Goal: Information Seeking & Learning: Check status

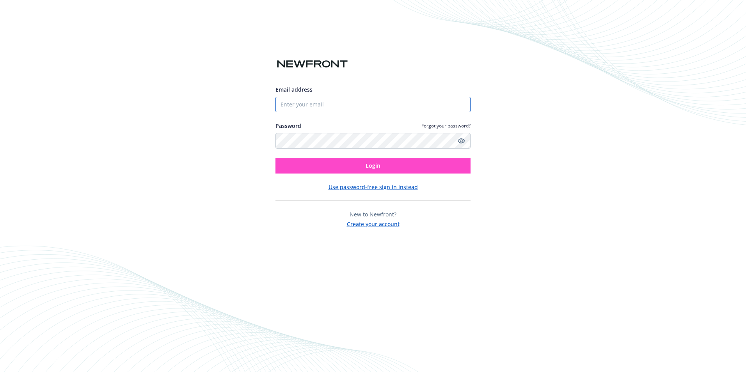
type input "[PERSON_NAME][EMAIL_ADDRESS][PERSON_NAME][DOMAIN_NAME]"
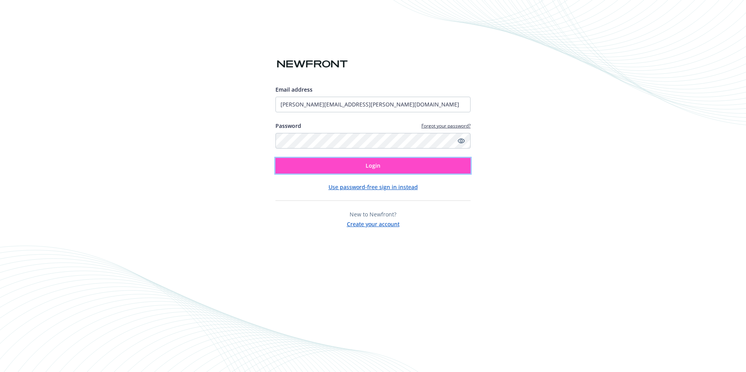
click at [370, 164] on span "Login" at bounding box center [373, 165] width 15 height 7
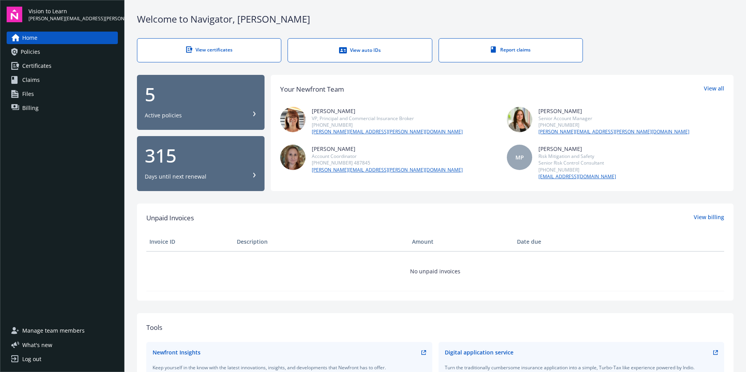
click at [25, 80] on span "Claims" at bounding box center [31, 80] width 18 height 12
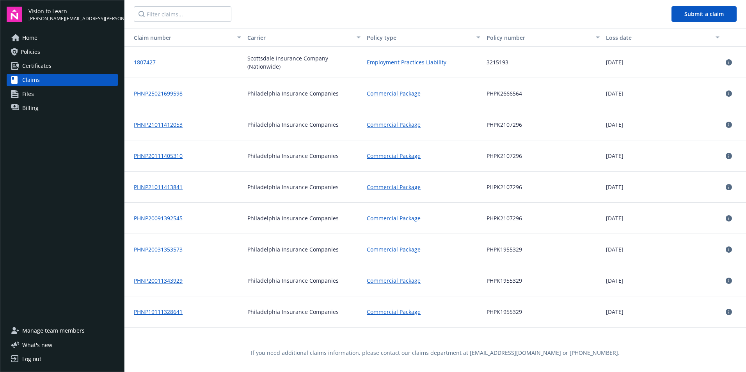
click at [612, 40] on div "Loss date" at bounding box center [658, 38] width 105 height 8
click at [612, 41] on div "Loss date" at bounding box center [658, 38] width 105 height 8
click at [178, 14] on input "Filter claims..." at bounding box center [183, 14] width 98 height 16
type input "1"
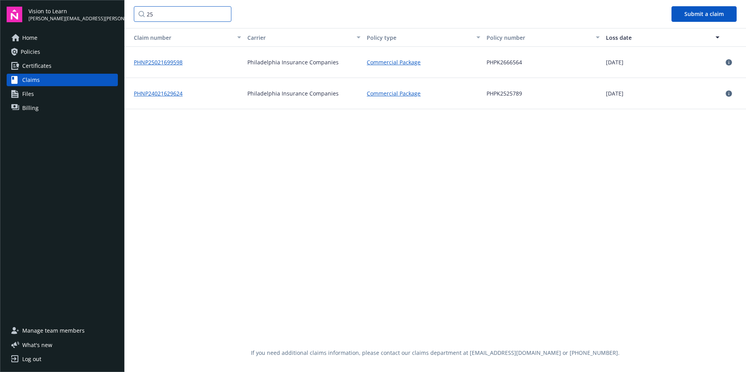
type input "2"
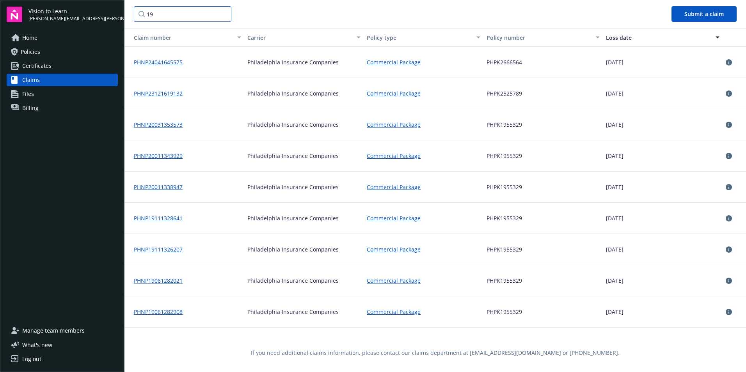
type input "1"
click at [28, 92] on span "Files" at bounding box center [28, 94] width 12 height 12
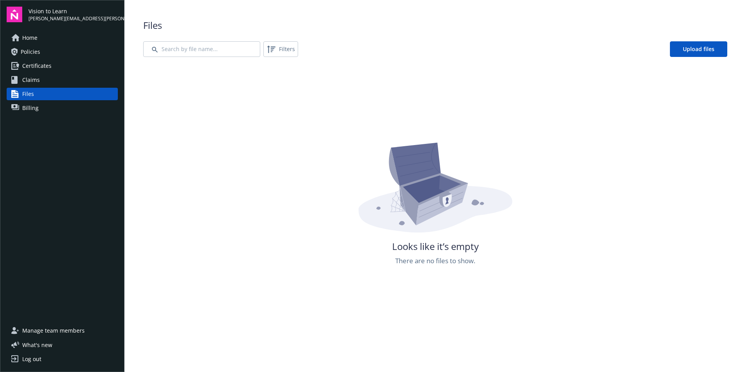
click at [29, 111] on span "Billing" at bounding box center [30, 108] width 16 height 12
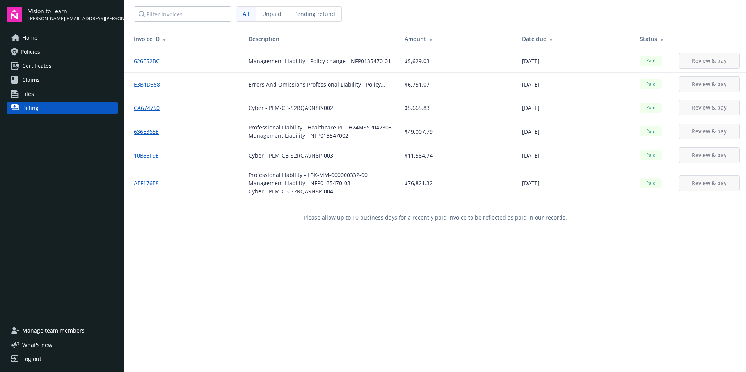
click at [32, 34] on span "Home" at bounding box center [29, 38] width 15 height 12
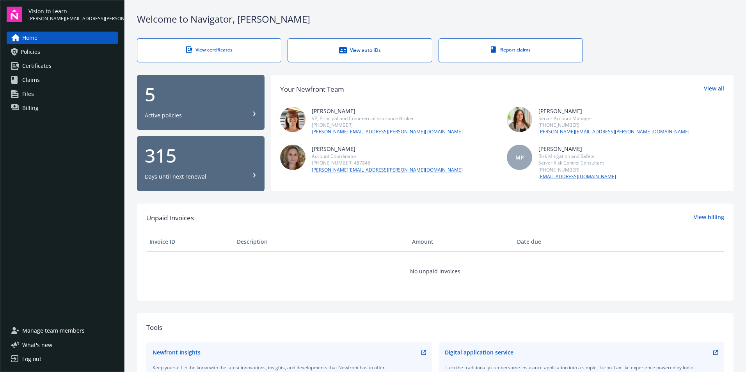
click at [517, 48] on div "Report claims" at bounding box center [510, 49] width 112 height 7
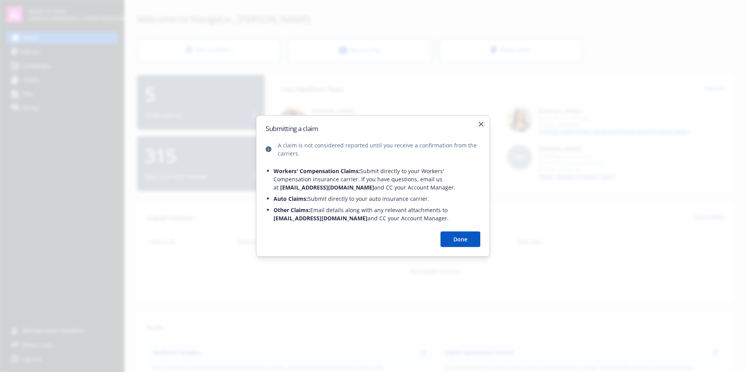
click at [483, 124] on icon "button" at bounding box center [481, 124] width 5 height 5
